Goal: Transaction & Acquisition: Purchase product/service

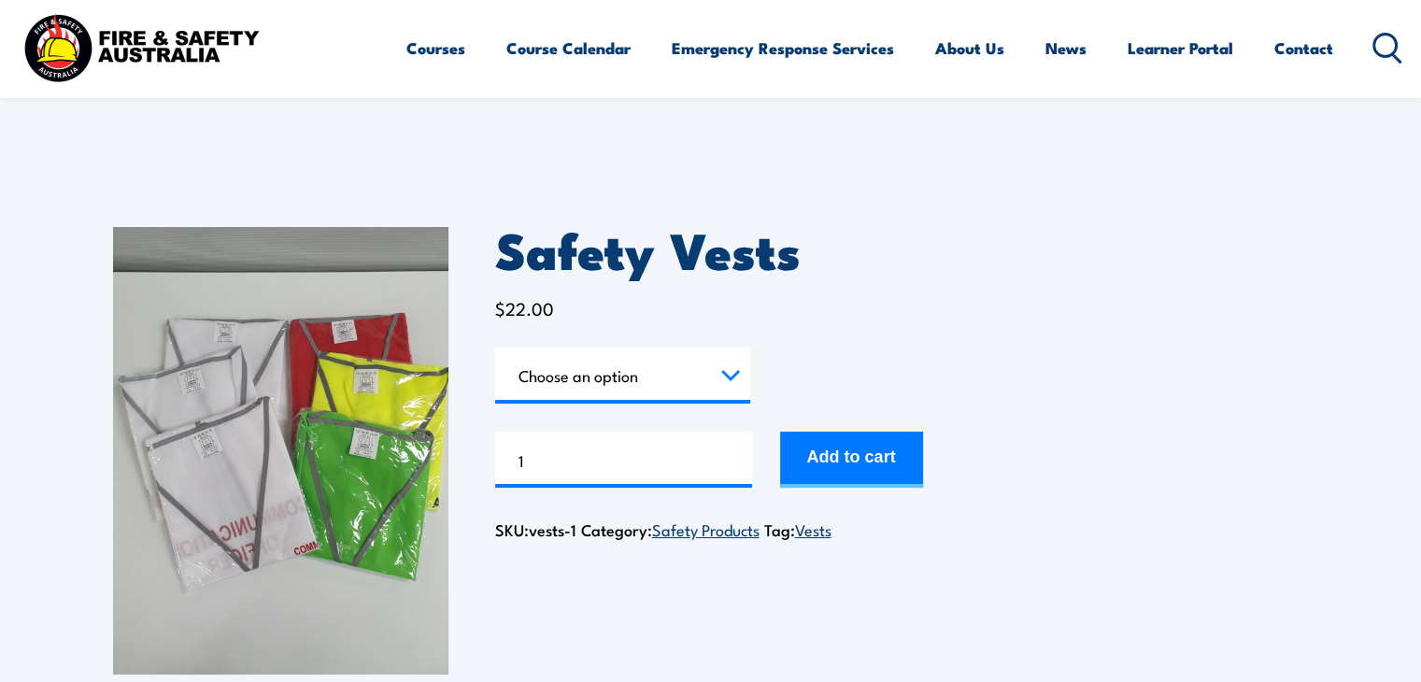
click at [688, 378] on select "Choose an option Chief [PERSON_NAME] Deputy Chief Warden Warden Area Warden Fir…" at bounding box center [622, 376] width 255 height 56
click at [495, 348] on select "Choose an option Chief [PERSON_NAME] Deputy Chief Warden Warden Area Warden Fir…" at bounding box center [622, 376] width 255 height 56
select select "First Aid"
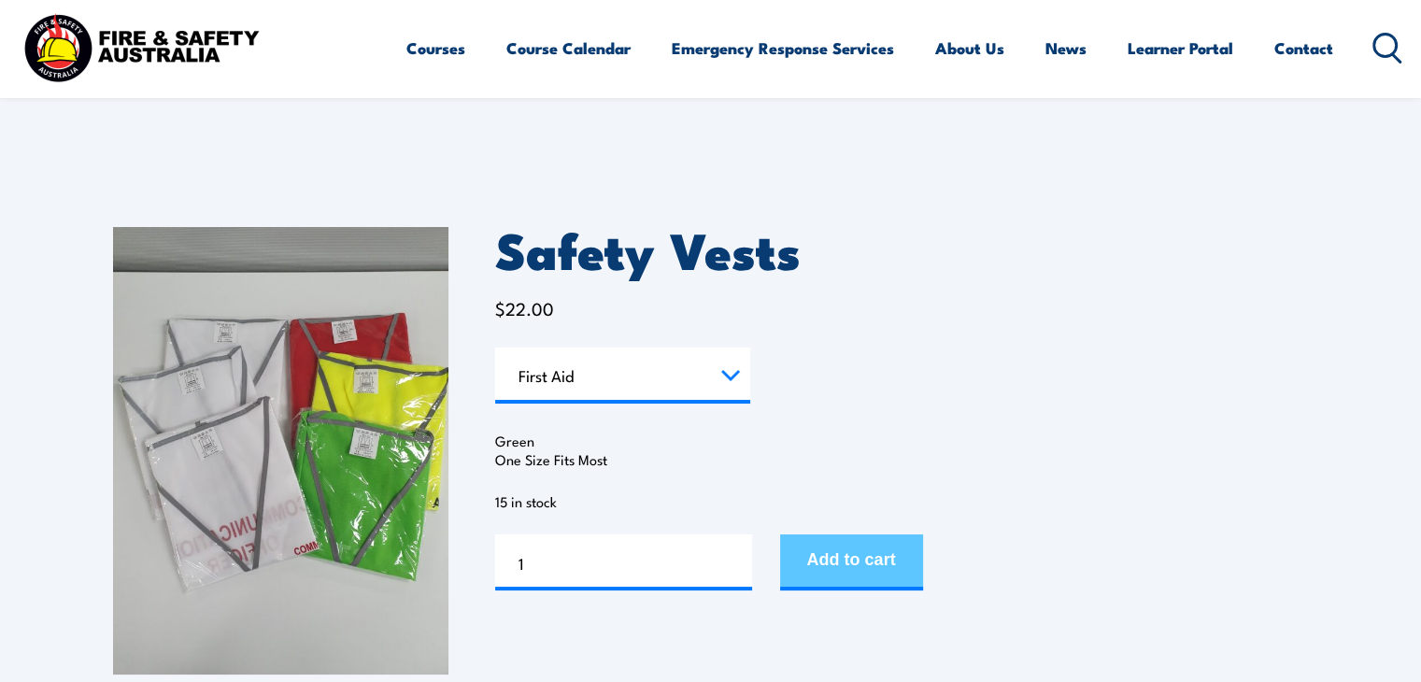
click at [828, 554] on button "Add to cart" at bounding box center [851, 562] width 143 height 56
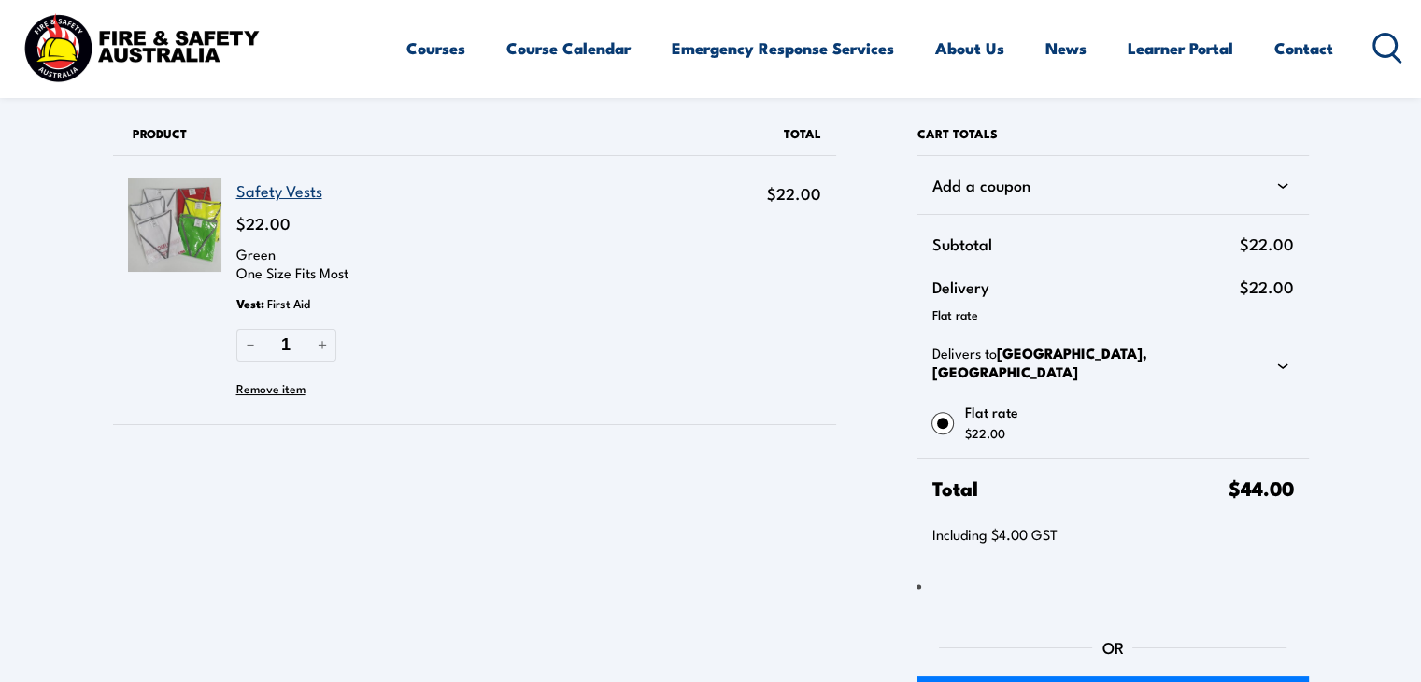
click at [258, 193] on link "Safety Vests" at bounding box center [279, 189] width 86 height 23
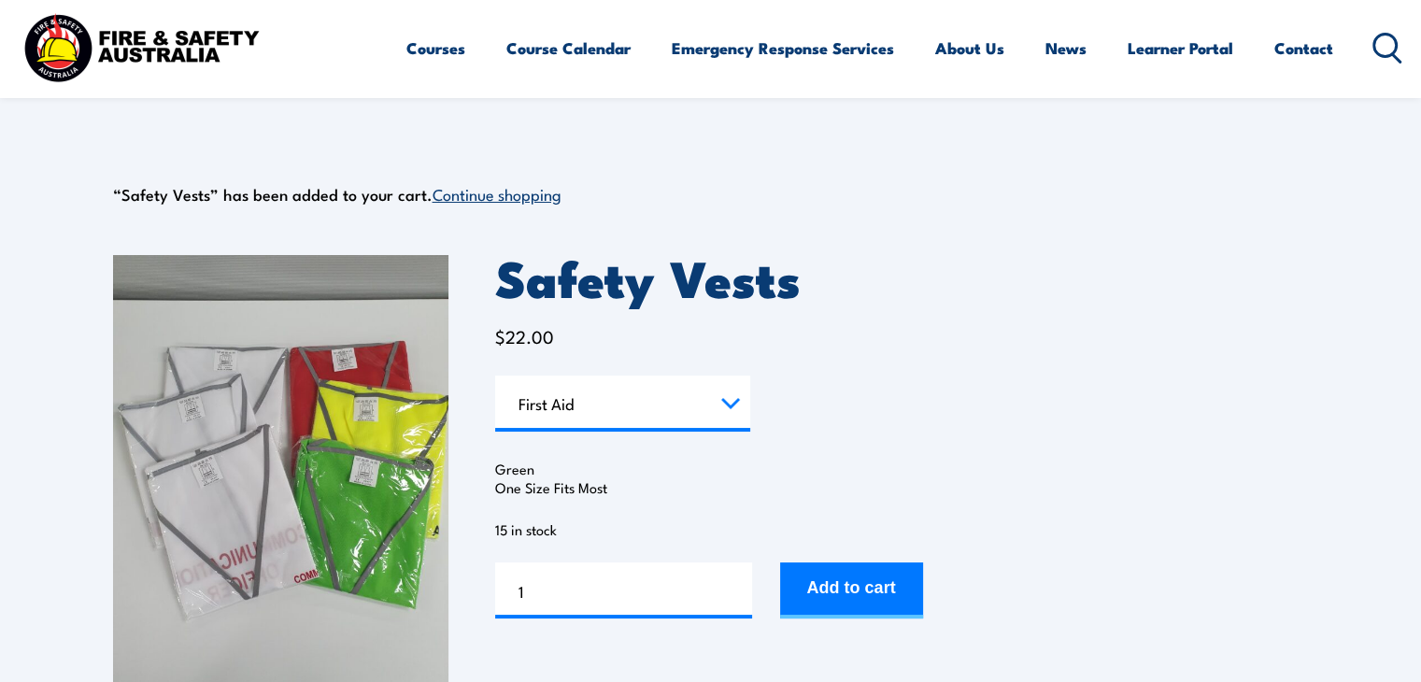
click at [597, 405] on select "Choose an option Chief [PERSON_NAME] Deputy Chief Warden Warden Area Warden Fir…" at bounding box center [622, 404] width 255 height 56
click at [495, 376] on select "Choose an option Chief [PERSON_NAME] Deputy Chief Warden Warden Area Warden Fir…" at bounding box center [622, 404] width 255 height 56
select select "Chief Warden"
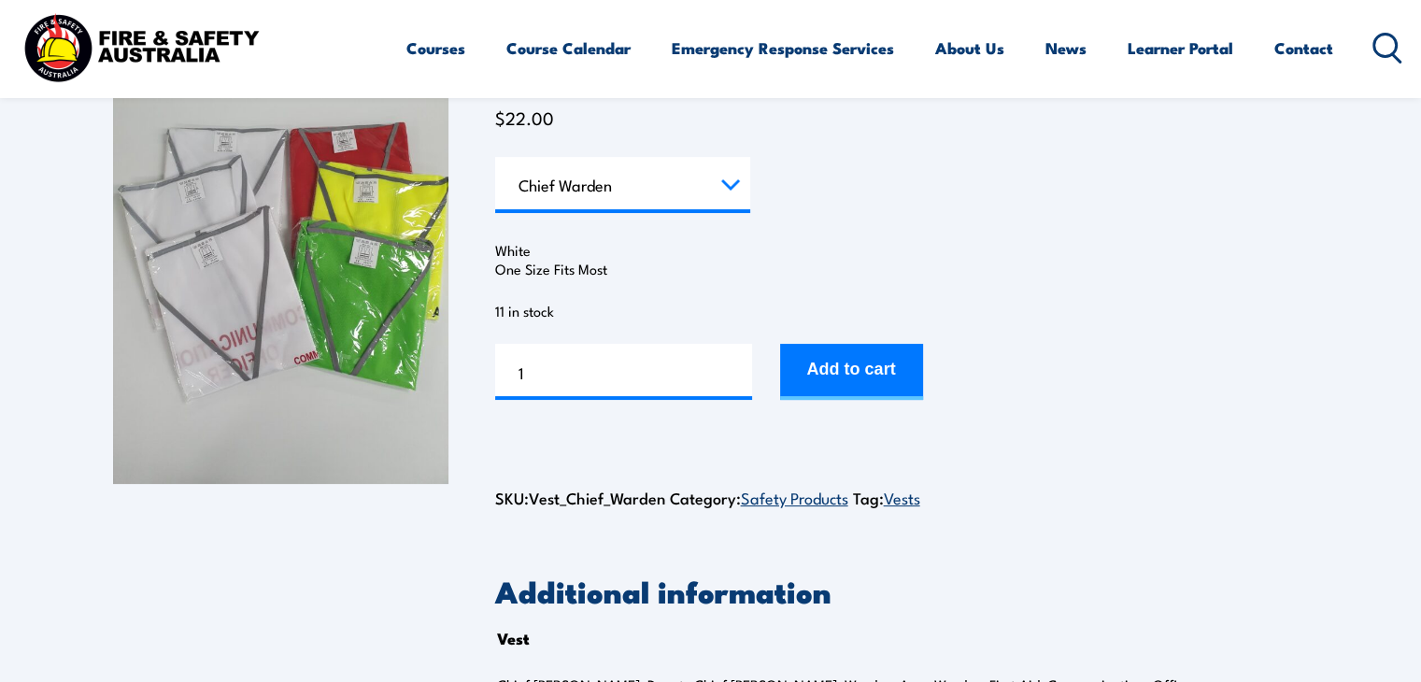
scroll to position [187, 0]
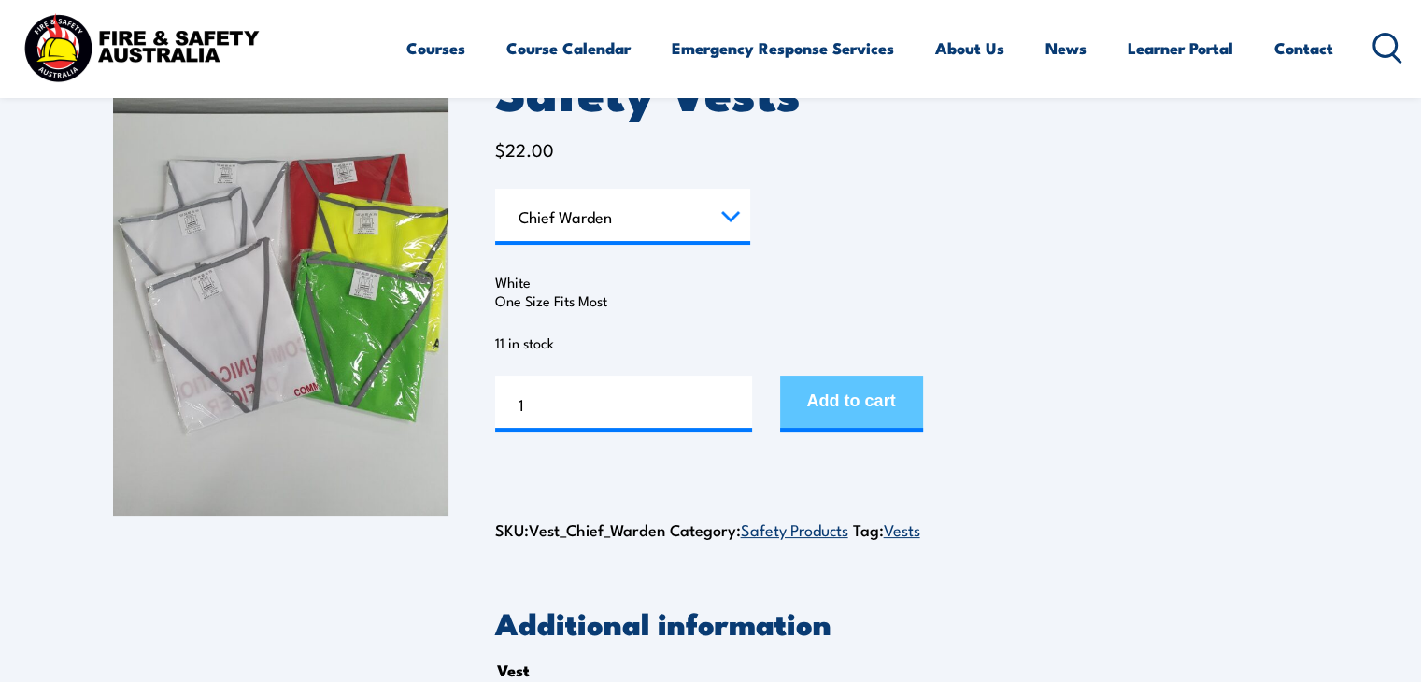
click at [828, 397] on button "Add to cart" at bounding box center [851, 404] width 143 height 56
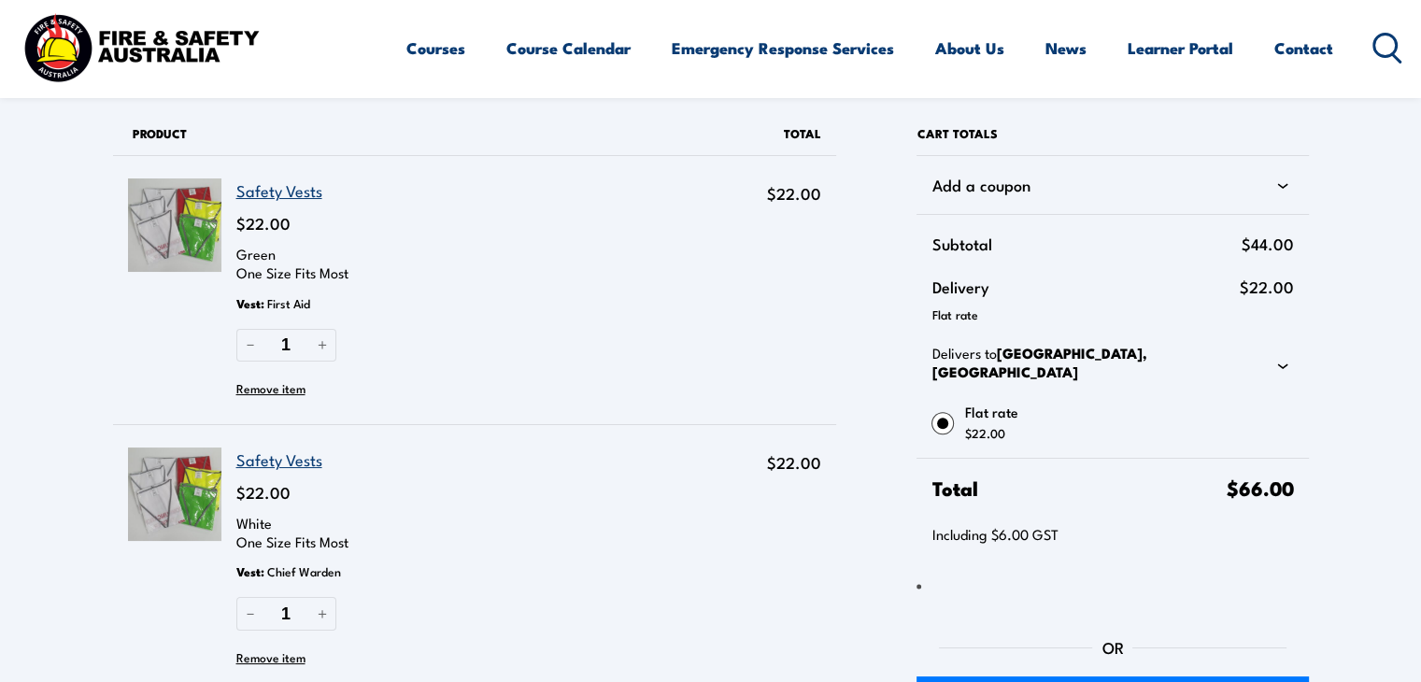
click at [279, 195] on link "Safety Vests" at bounding box center [279, 189] width 86 height 23
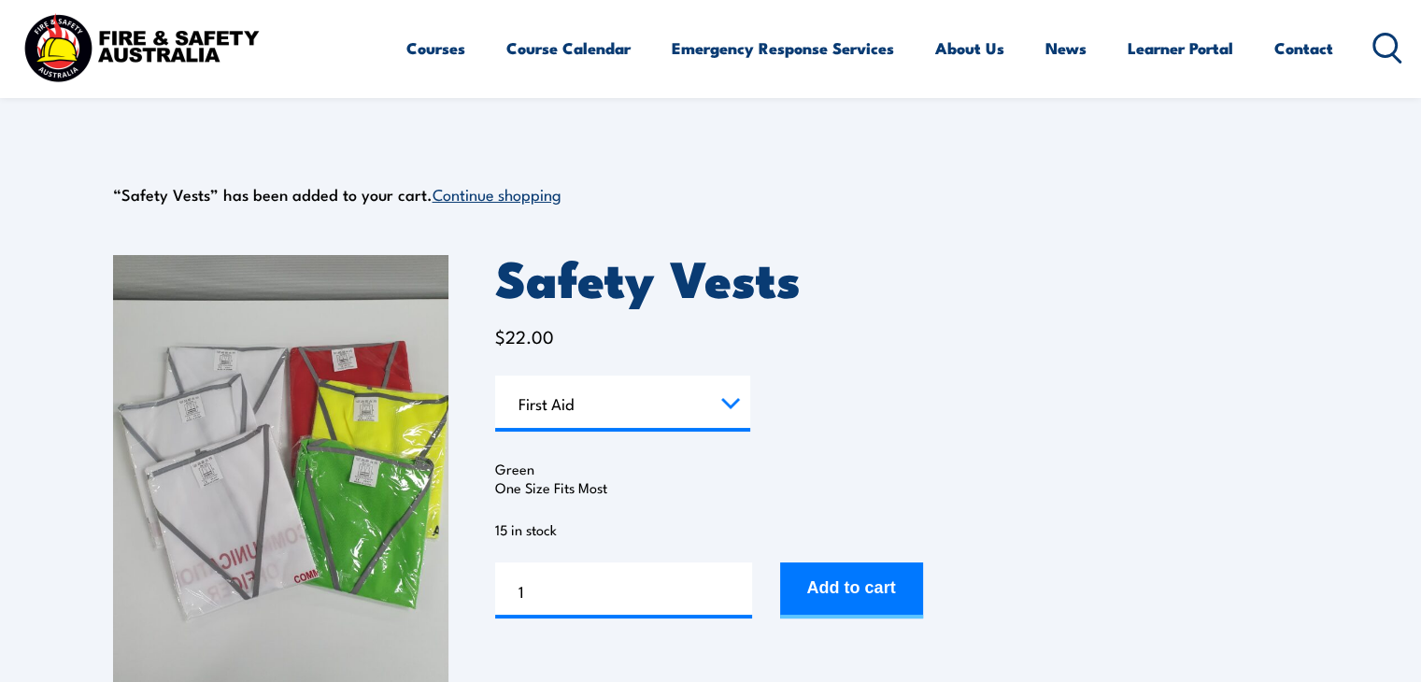
click at [548, 391] on select "Choose an option Chief [PERSON_NAME] Deputy Chief Warden Warden Area Warden Fir…" at bounding box center [622, 404] width 255 height 56
click at [495, 376] on select "Choose an option Chief Warden Deputy Chief Warden Warden Area Warden First Aid …" at bounding box center [622, 404] width 255 height 56
click at [568, 416] on select "Choose an option Chief Warden Deputy Chief Warden Warden Area Warden First Aid …" at bounding box center [622, 404] width 255 height 56
click at [495, 376] on select "Choose an option Chief Warden Deputy Chief Warden Warden Area Warden First Aid …" at bounding box center [622, 404] width 255 height 56
select select "Warden"
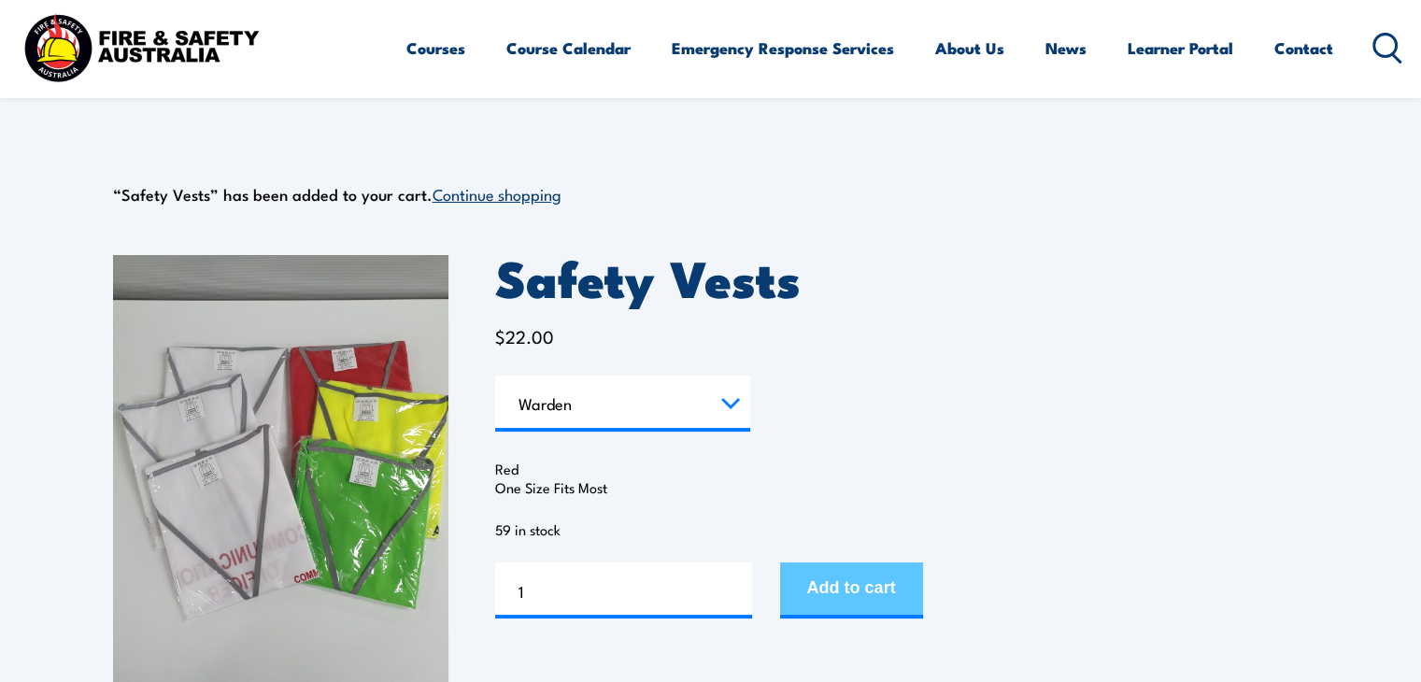
click at [852, 595] on button "Add to cart" at bounding box center [851, 590] width 143 height 56
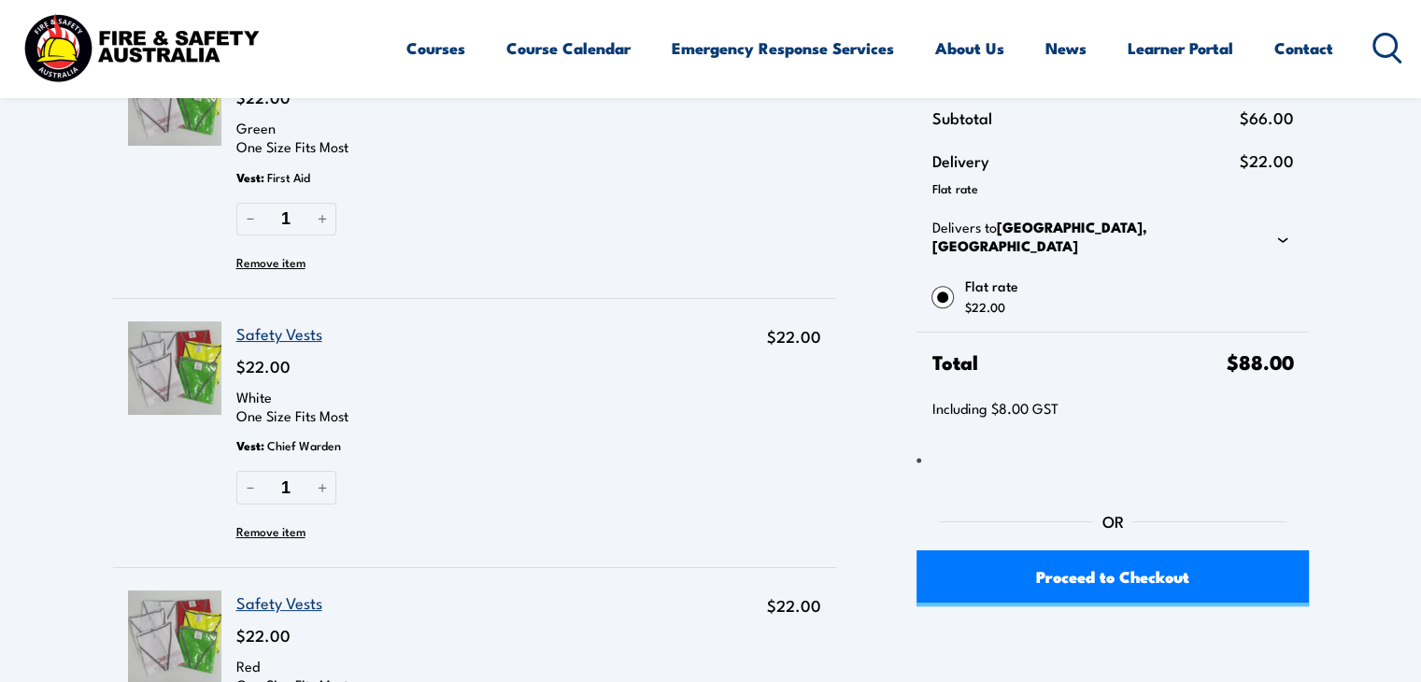
scroll to position [93, 0]
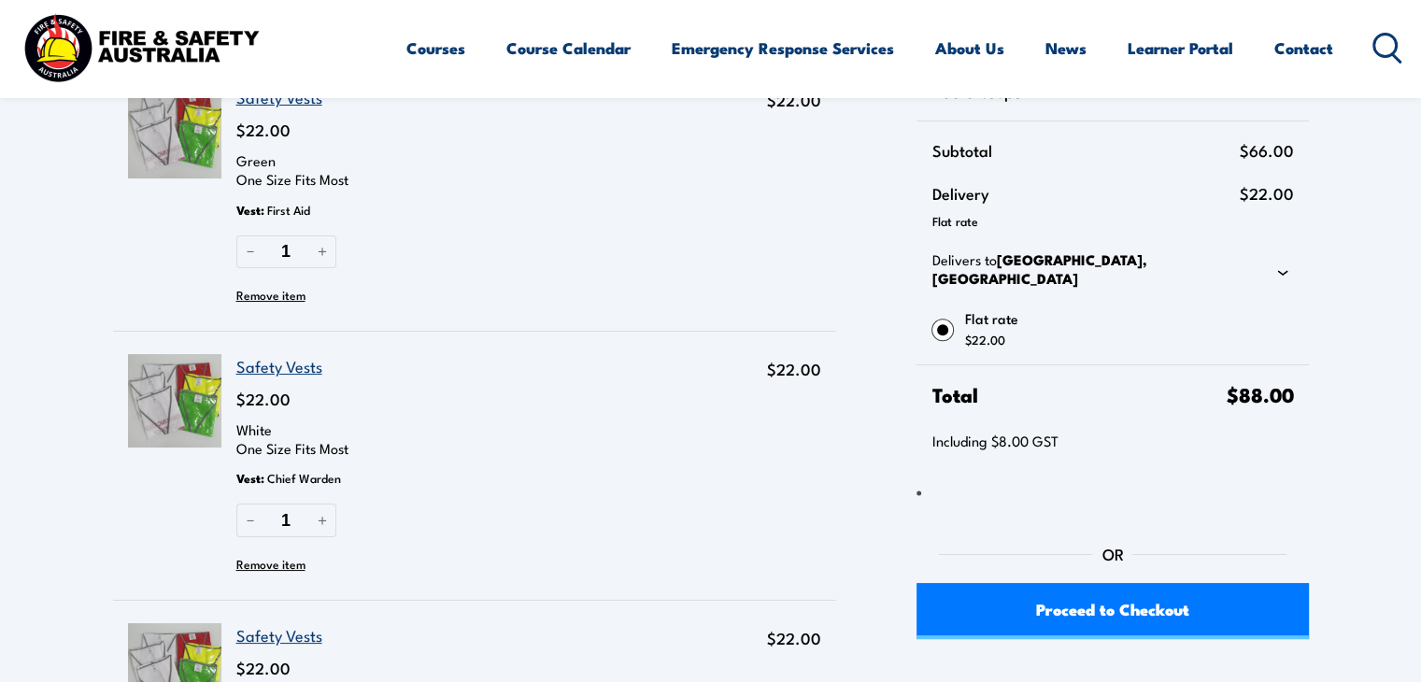
click at [1279, 263] on icon at bounding box center [1283, 272] width 22 height 22
select select "VIC"
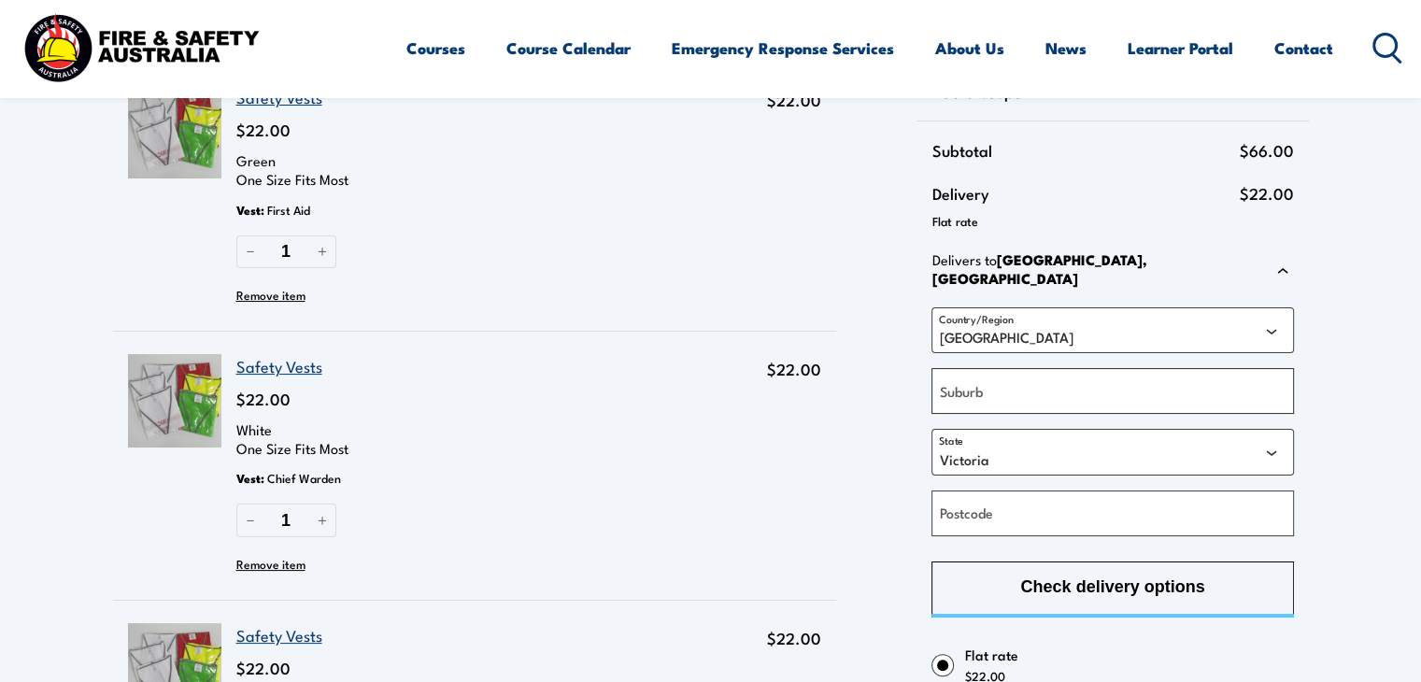
click at [1028, 381] on input "Suburb" at bounding box center [1113, 391] width 362 height 46
type input "[PERSON_NAME]"
select select "[GEOGRAPHIC_DATA]"
type input "2680"
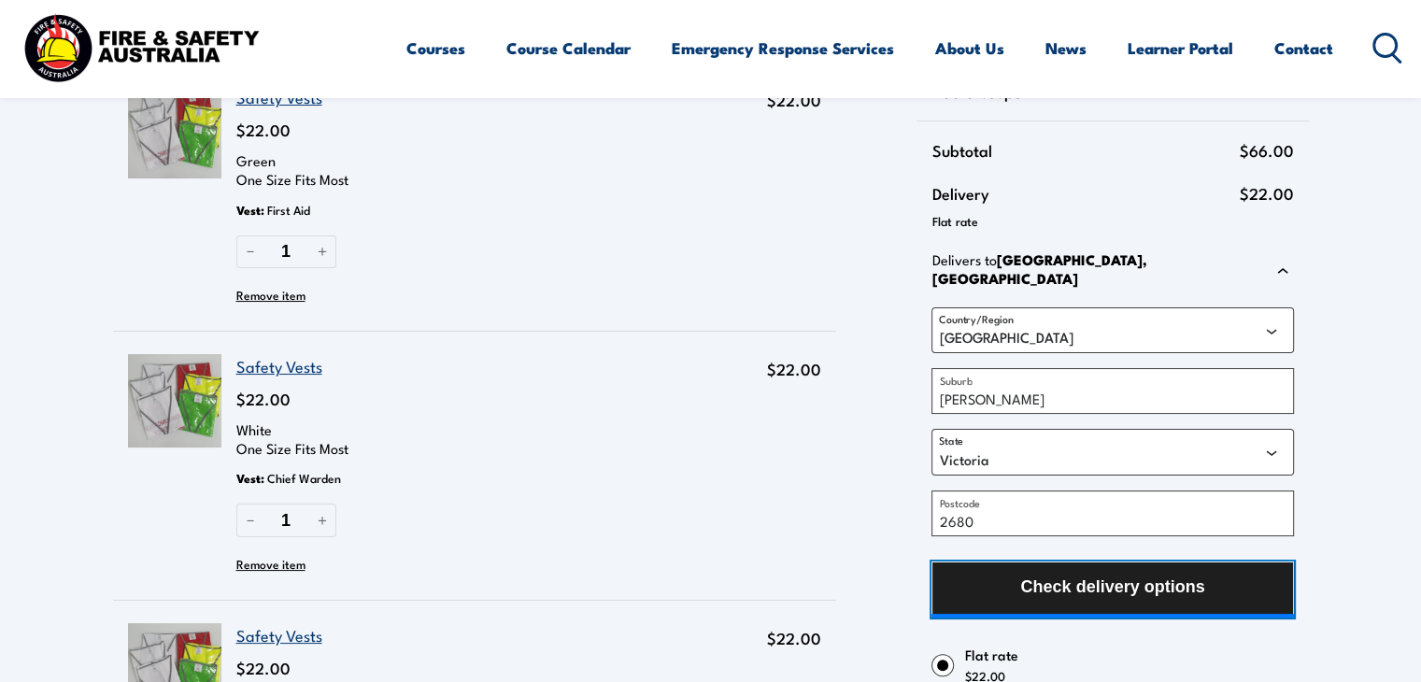
click at [1100, 576] on span "Check delivery options" at bounding box center [1112, 587] width 184 height 50
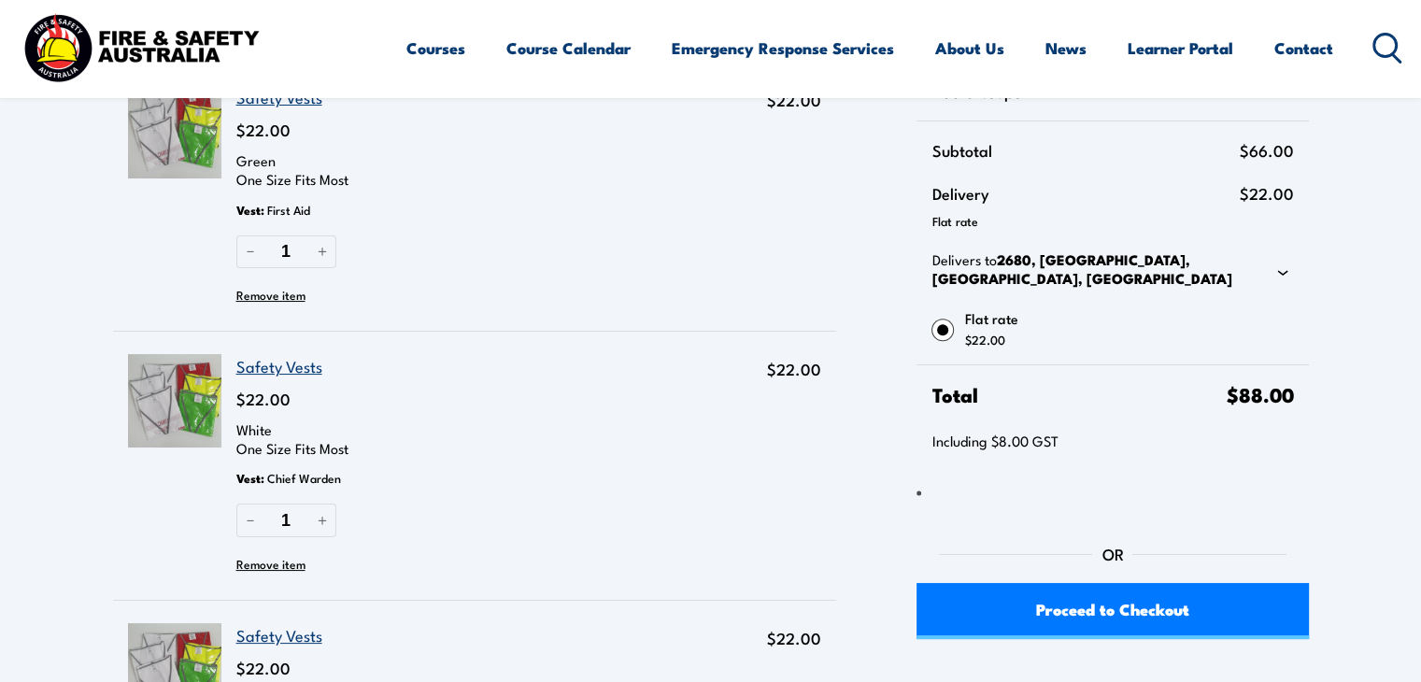
scroll to position [0, 0]
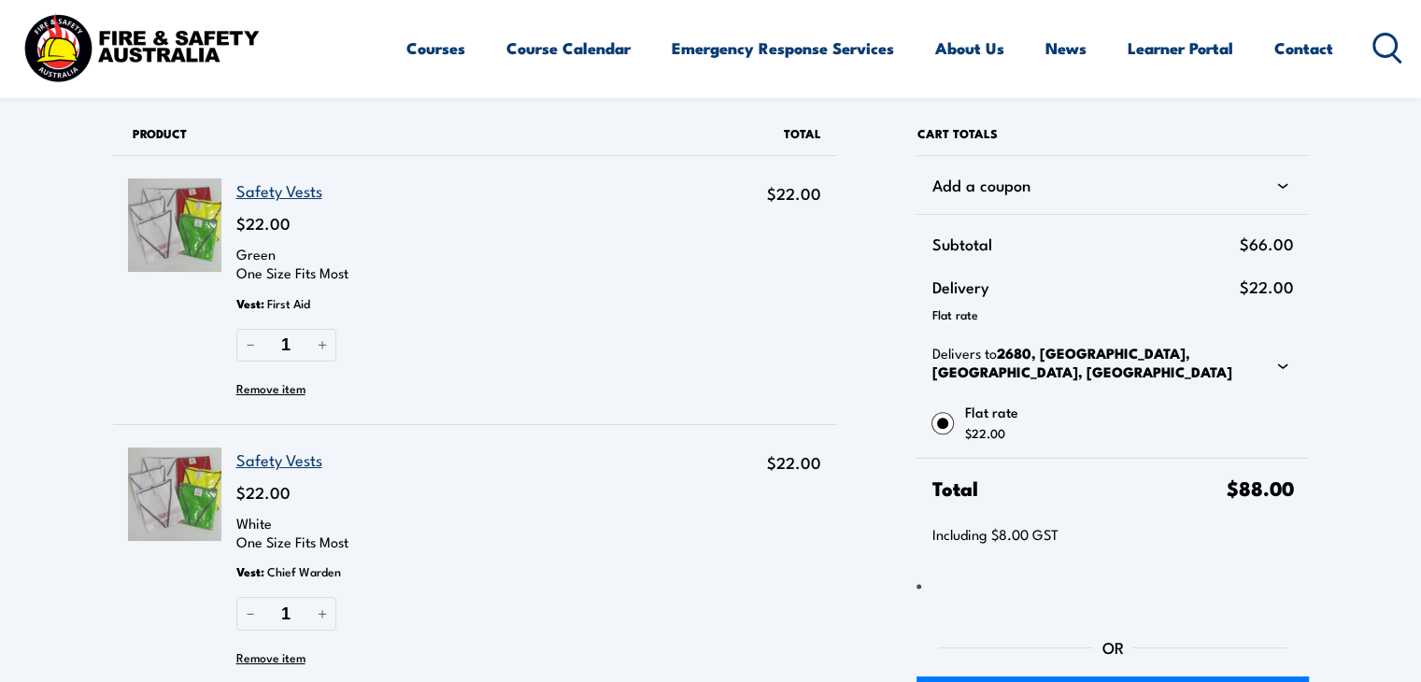
click at [1279, 363] on icon at bounding box center [1283, 365] width 22 height 22
select select "[GEOGRAPHIC_DATA]"
